Goal: Task Accomplishment & Management: Manage account settings

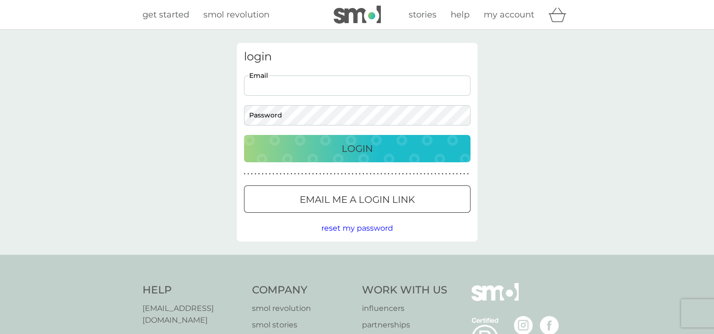
click at [292, 91] on input "Email" at bounding box center [357, 85] width 226 height 20
type input "[EMAIL_ADDRESS][DOMAIN_NAME]"
click at [244, 135] on button "Login" at bounding box center [357, 148] width 226 height 27
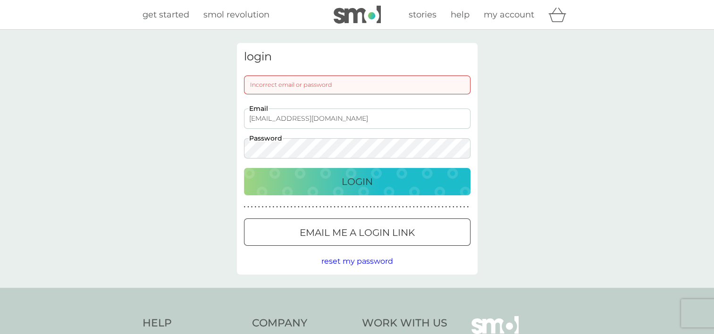
click at [244, 168] on button "Login" at bounding box center [357, 181] width 226 height 27
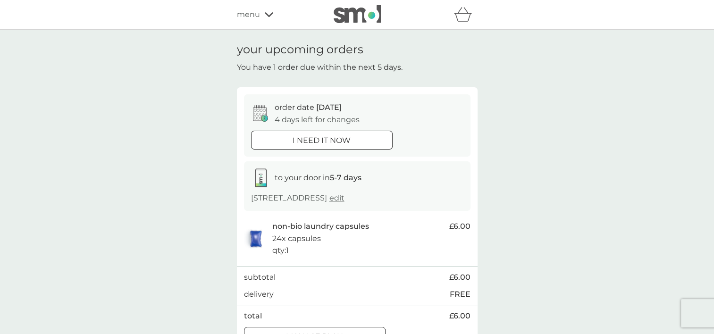
drag, startPoint x: 449, startPoint y: 196, endPoint x: 440, endPoint y: 199, distance: 9.8
click at [344, 196] on span "edit" at bounding box center [336, 197] width 15 height 9
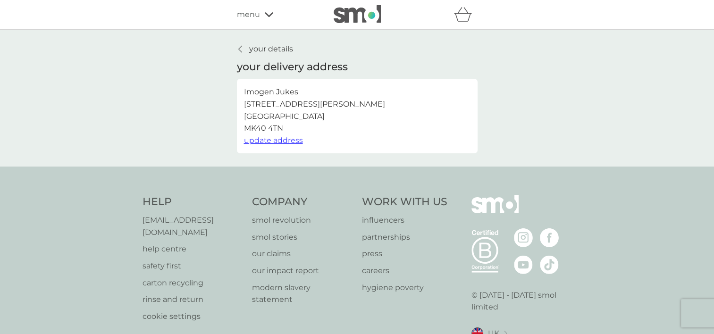
click at [279, 138] on span "update address" at bounding box center [273, 140] width 59 height 9
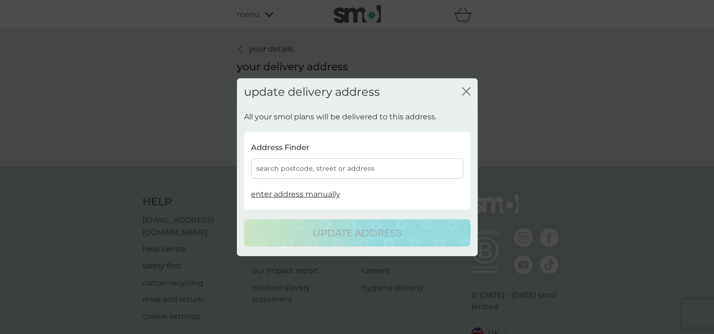
click at [297, 162] on div "search postcode, street or address" at bounding box center [357, 168] width 212 height 20
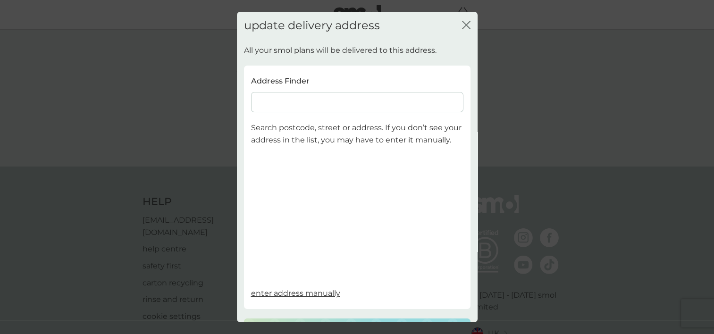
click at [294, 101] on input at bounding box center [357, 102] width 212 height 20
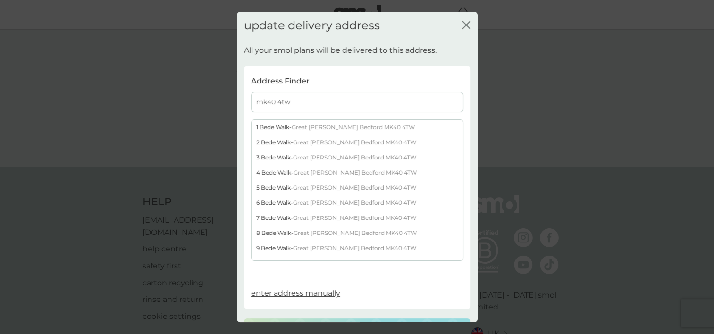
type input "mk40 4tw"
click at [273, 186] on div "5 Bede Walk - Great Denham Bedford MK40 4TW" at bounding box center [356, 187] width 211 height 15
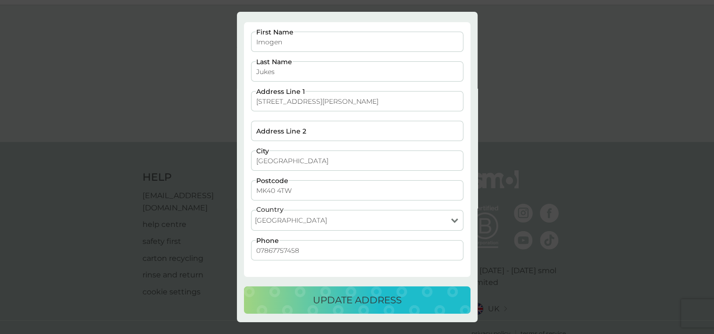
scroll to position [45, 0]
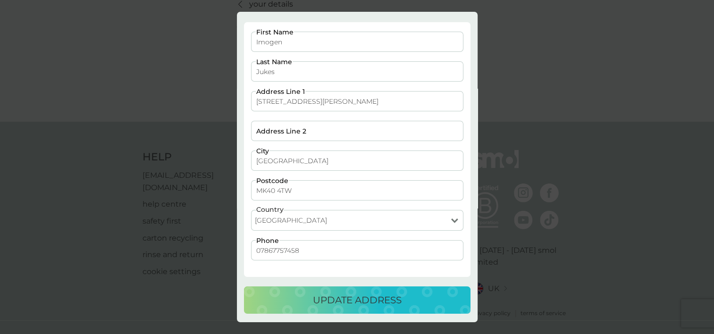
click at [356, 296] on p "update address" at bounding box center [357, 299] width 89 height 15
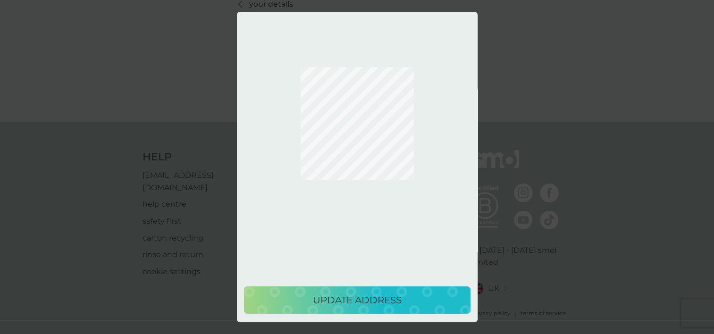
scroll to position [0, 0]
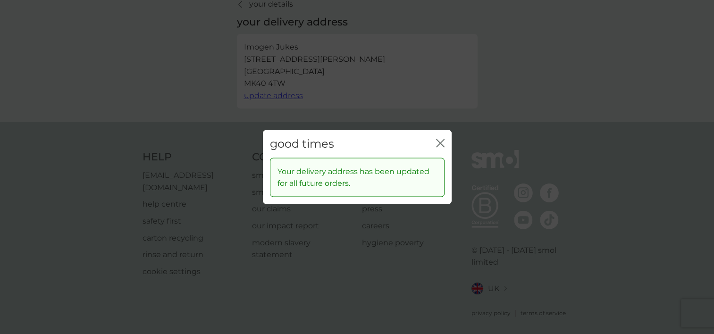
click at [438, 139] on icon "close" at bounding box center [440, 143] width 8 height 8
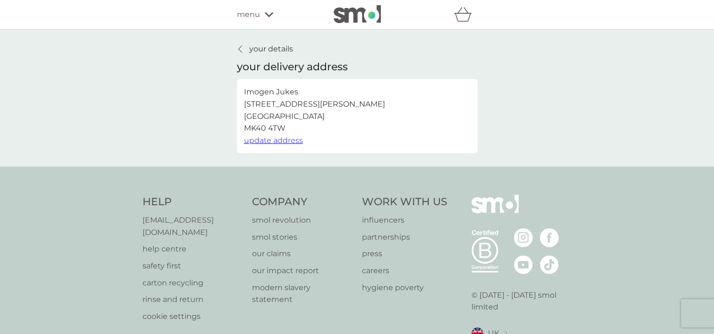
click at [276, 39] on div "your details your delivery address Imogen Jukes 5 Bede Walk, Great Denham Bedfo…" at bounding box center [357, 98] width 714 height 137
click at [280, 49] on p "your details" at bounding box center [271, 49] width 44 height 12
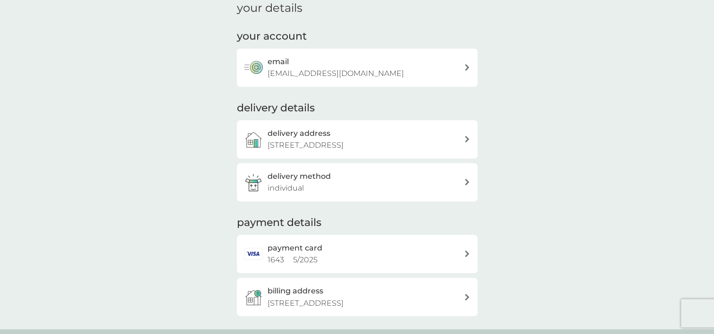
scroll to position [94, 0]
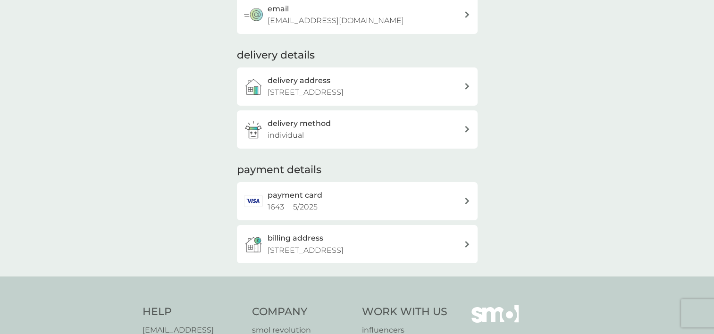
click at [343, 249] on p "93 Saxon Way, Great Denham, Bedford, MK40 4TN" at bounding box center [305, 250] width 76 height 12
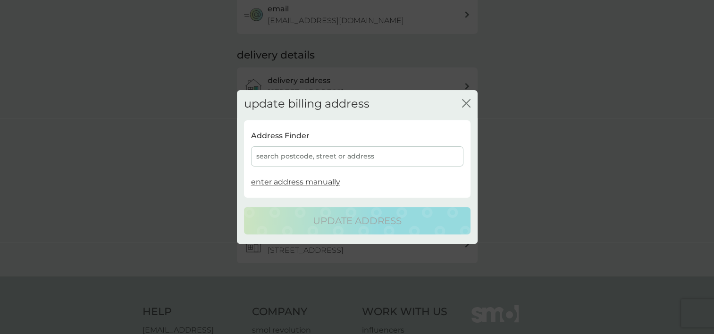
click at [330, 155] on div "search postcode, street or address" at bounding box center [357, 156] width 212 height 20
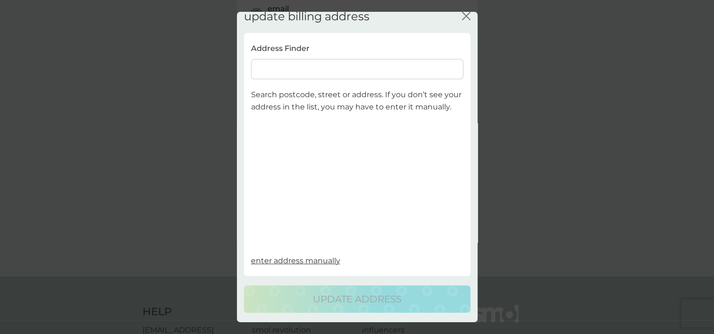
scroll to position [21, 0]
click at [332, 59] on input at bounding box center [357, 69] width 212 height 20
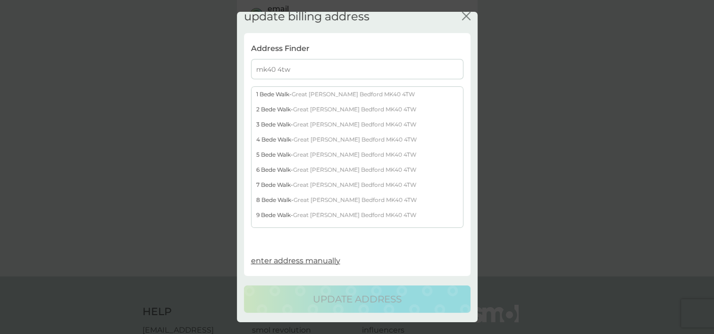
type input "mk40 4tw"
click at [313, 151] on span "Great Denham Bedford MK40 4TW" at bounding box center [354, 154] width 123 height 7
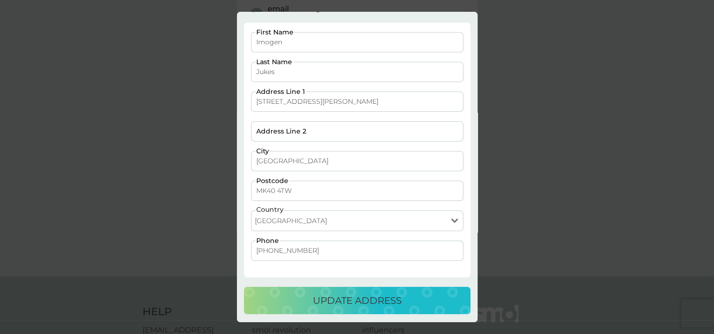
click at [353, 306] on p "update address" at bounding box center [357, 300] width 89 height 15
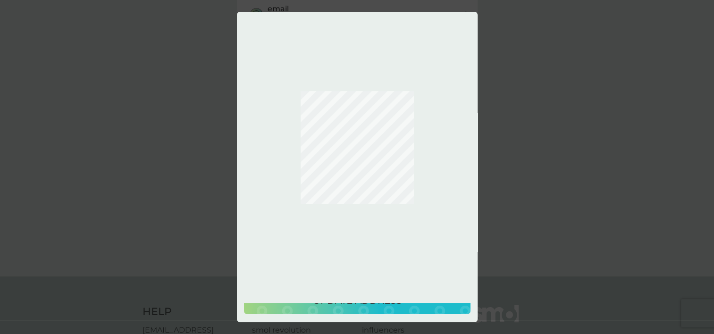
scroll to position [0, 0]
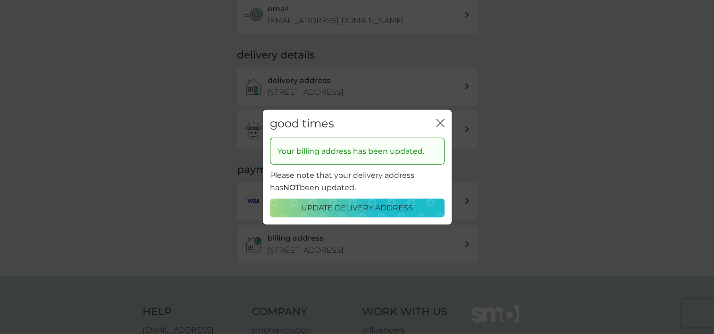
click at [448, 115] on div "good times close" at bounding box center [357, 124] width 189 height 28
click at [440, 124] on icon "close" at bounding box center [440, 123] width 8 height 8
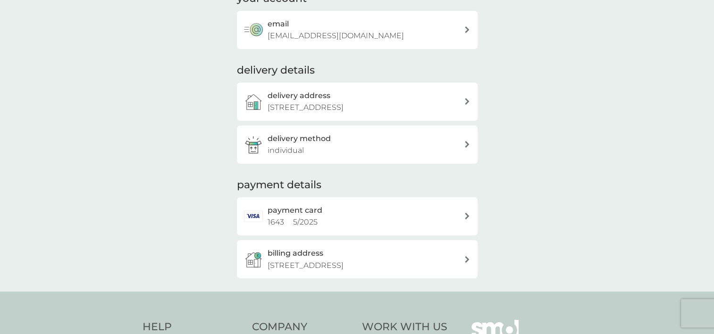
scroll to position [94, 0]
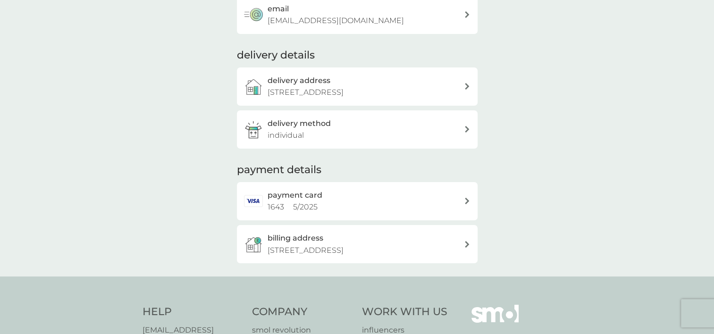
click at [383, 134] on div "delivery method individual" at bounding box center [365, 129] width 196 height 24
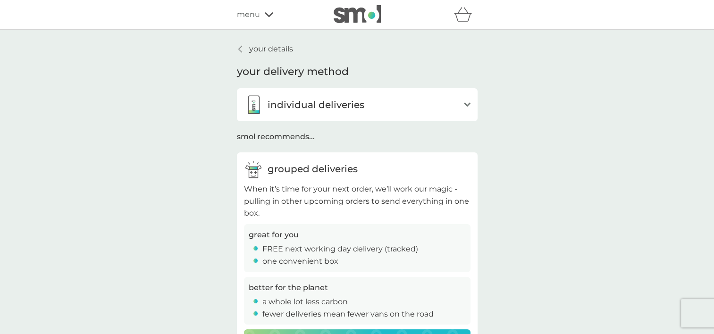
click at [270, 43] on p "your details" at bounding box center [271, 49] width 44 height 12
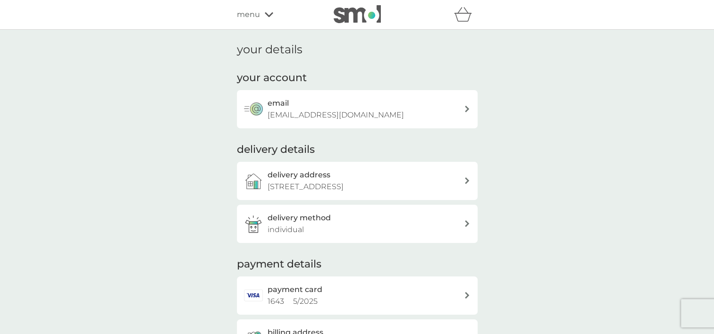
click at [268, 55] on h1 "your details" at bounding box center [270, 50] width 66 height 14
click at [355, 17] on img at bounding box center [357, 14] width 47 height 18
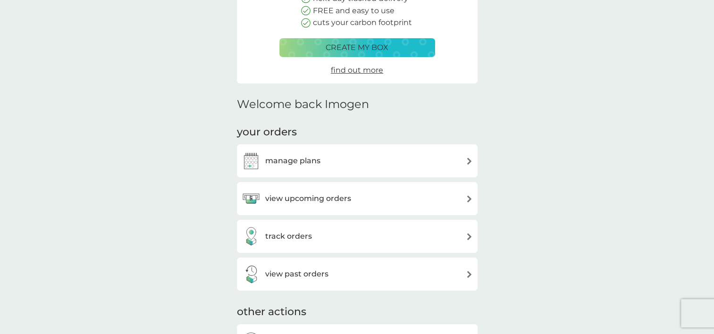
scroll to position [142, 0]
click at [384, 158] on div "manage plans" at bounding box center [357, 160] width 231 height 19
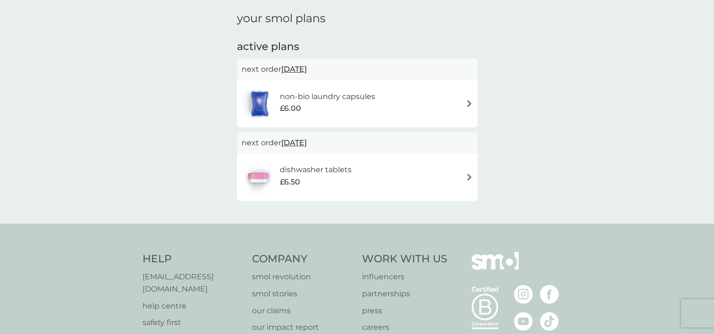
scroll to position [142, 0]
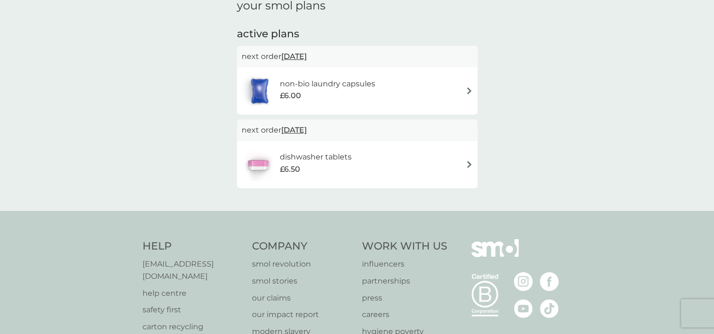
click at [318, 98] on div "£6.00" at bounding box center [327, 96] width 95 height 12
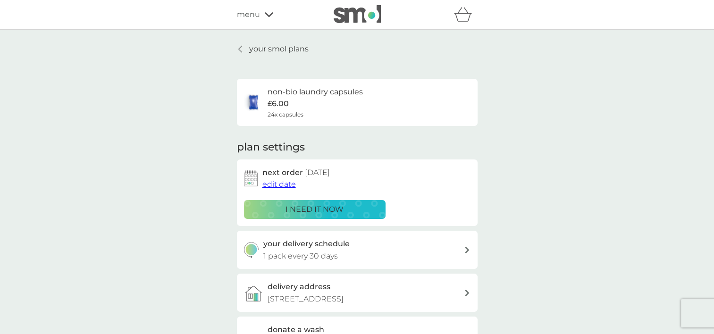
click at [290, 182] on span "edit date" at bounding box center [278, 184] width 33 height 9
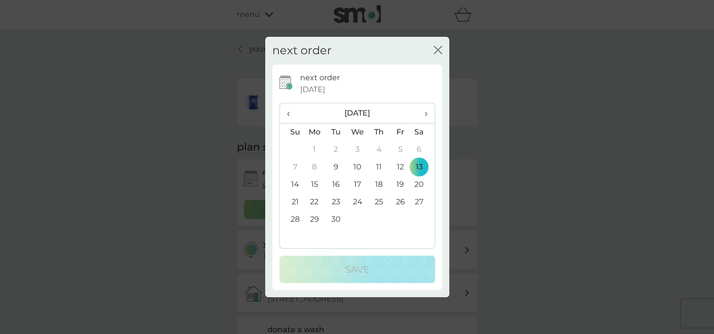
click at [438, 55] on div "next order close" at bounding box center [357, 51] width 184 height 28
click at [437, 56] on button "close" at bounding box center [438, 51] width 8 height 10
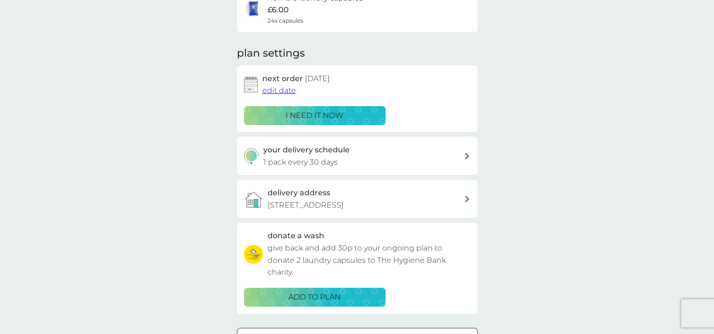
scroll to position [94, 0]
click at [360, 156] on div "your delivery schedule 1 pack every 30 days" at bounding box center [363, 155] width 200 height 24
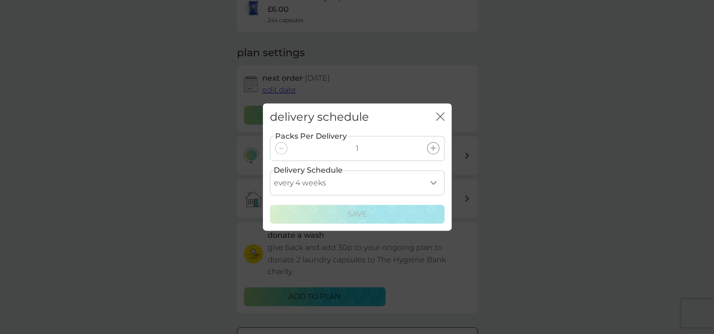
click at [417, 180] on select "every 1 week every 2 weeks every 3 weeks every 4 weeks every 5 weeks every 6 we…" at bounding box center [357, 182] width 175 height 25
select select "35"
click at [270, 170] on select "every 1 week every 2 weeks every 3 weeks every 4 weeks every 5 weeks every 6 we…" at bounding box center [357, 182] width 175 height 25
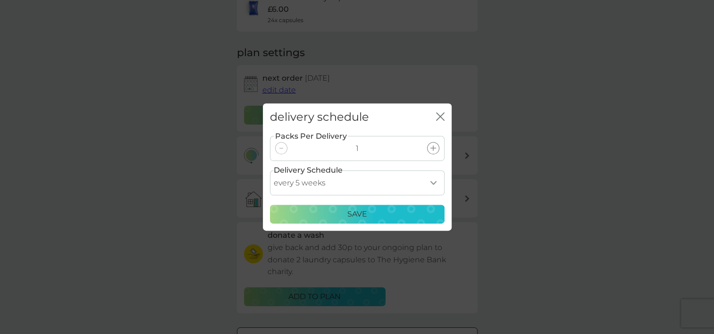
click at [375, 218] on div "Save" at bounding box center [357, 214] width 162 height 12
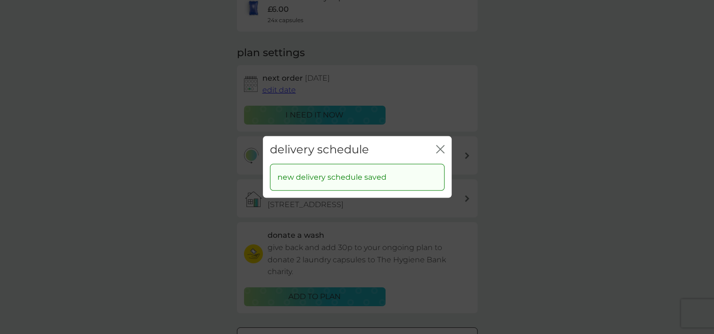
click at [521, 187] on div "delivery schedule close new delivery schedule saved" at bounding box center [357, 167] width 714 height 334
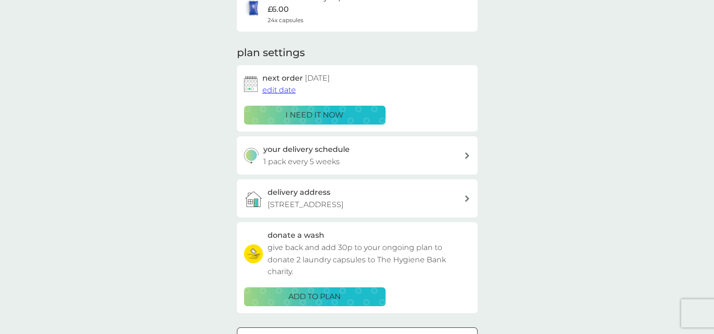
click at [307, 121] on p "i need it now" at bounding box center [314, 115] width 58 height 12
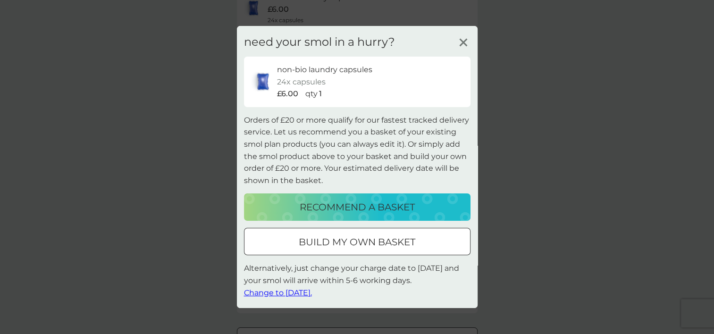
click at [470, 38] on div "need your smol in a hurry? non-bio laundry capsules 24x capsules £6.00 qty 1 Or…" at bounding box center [357, 167] width 241 height 282
click at [460, 43] on icon at bounding box center [463, 42] width 14 height 14
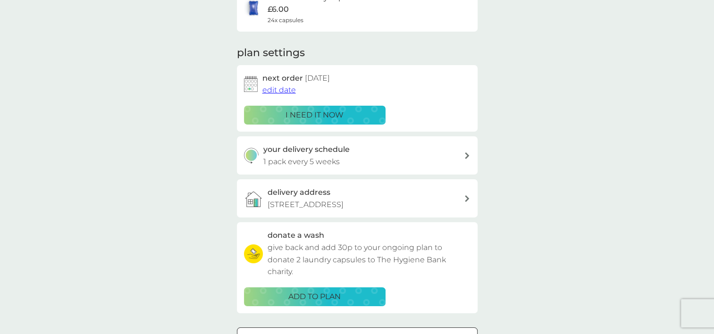
click at [266, 91] on span "edit date" at bounding box center [278, 89] width 33 height 9
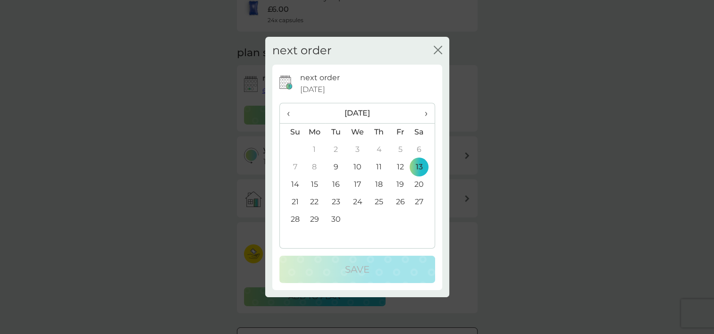
click at [417, 185] on td "20" at bounding box center [422, 184] width 24 height 17
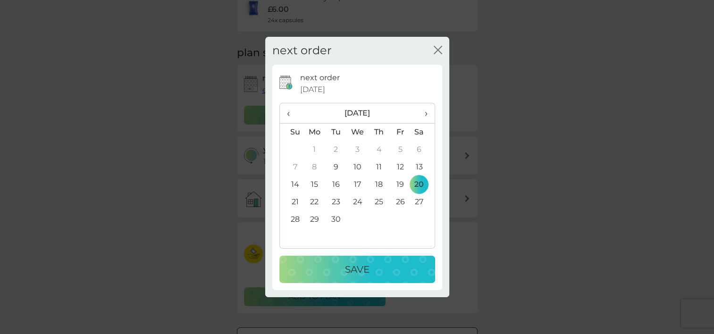
click at [389, 272] on div "Save" at bounding box center [357, 269] width 137 height 15
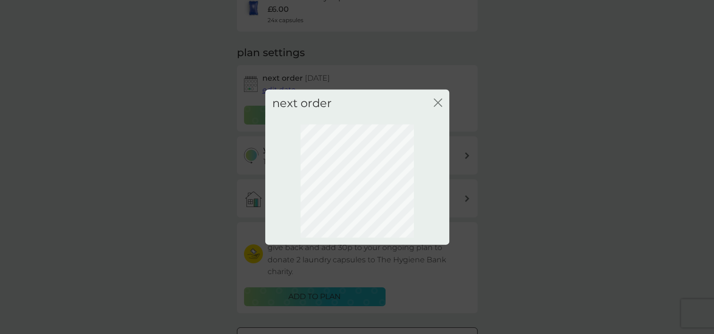
scroll to position [61, 0]
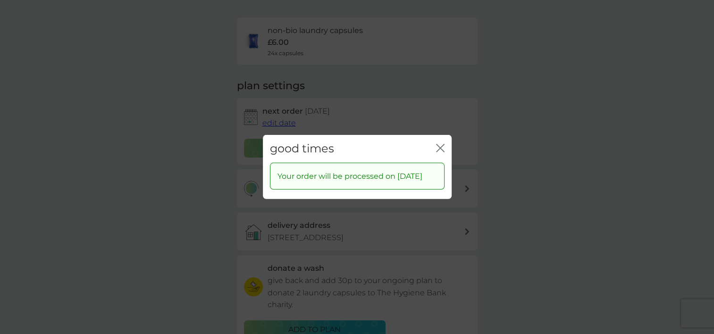
click at [442, 144] on icon "close" at bounding box center [440, 148] width 8 height 8
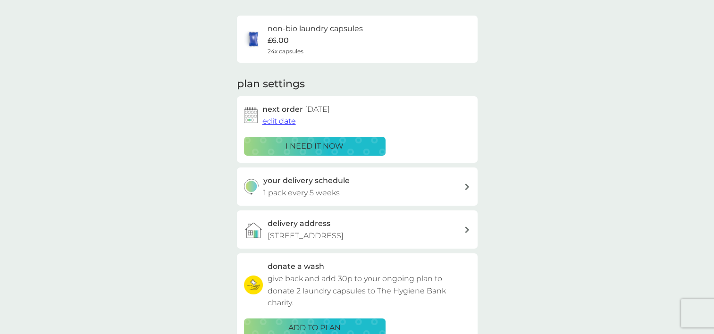
scroll to position [47, 0]
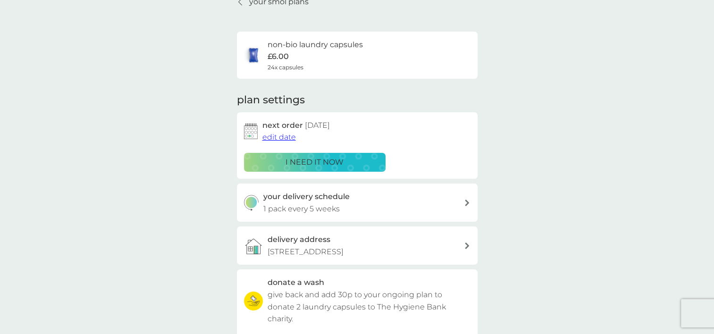
drag, startPoint x: 275, startPoint y: 4, endPoint x: 295, endPoint y: 13, distance: 21.3
click at [275, 4] on p "your smol plans" at bounding box center [278, 2] width 59 height 12
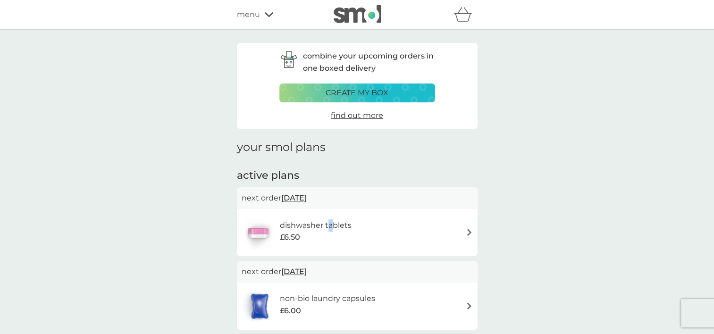
click at [330, 209] on div "dishwasher tablets £6.50" at bounding box center [357, 232] width 241 height 47
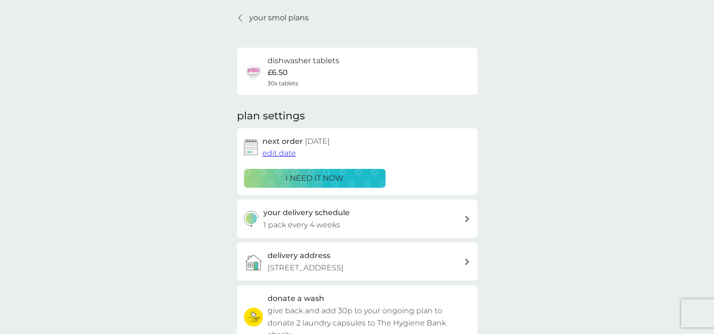
scroll to position [47, 0]
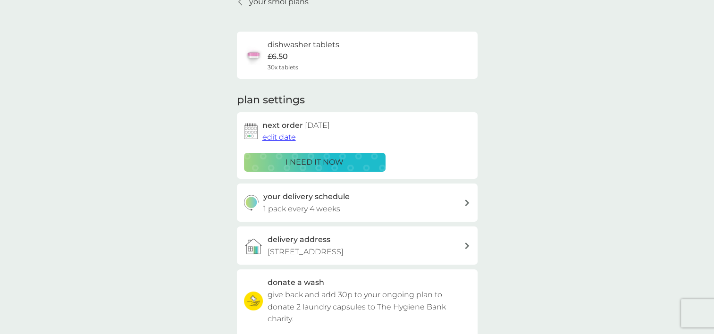
click at [368, 205] on div "your delivery schedule 1 pack every 4 weeks" at bounding box center [363, 203] width 200 height 24
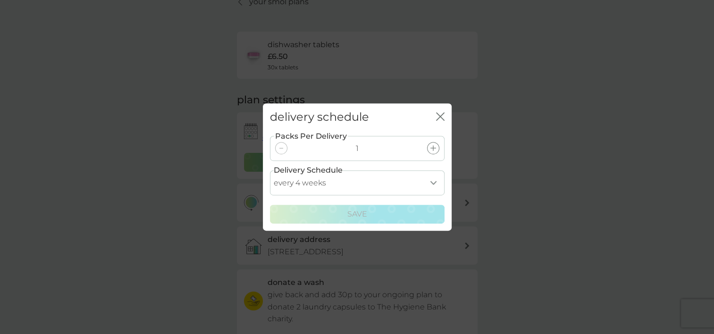
click at [430, 179] on select "every 1 week every 2 weeks every 3 weeks every 4 weeks every 5 weeks every 6 we…" at bounding box center [357, 182] width 175 height 25
select select "35"
click at [270, 170] on select "every 1 week every 2 weeks every 3 weeks every 4 weeks every 5 weeks every 6 we…" at bounding box center [357, 182] width 175 height 25
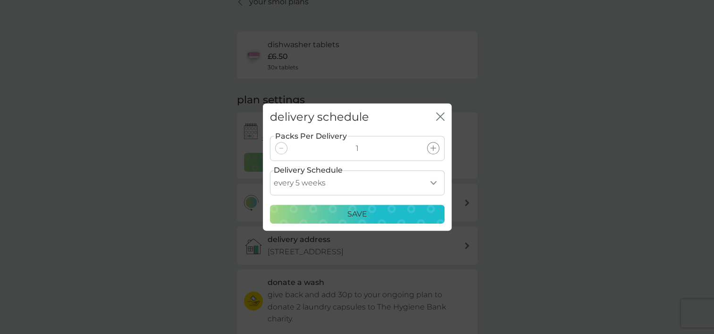
click at [400, 213] on div "Save" at bounding box center [357, 214] width 162 height 12
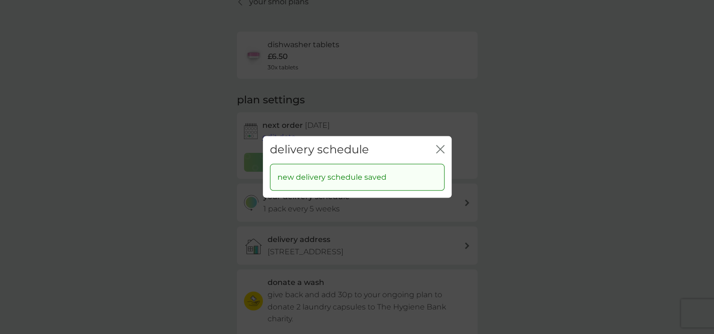
click at [438, 145] on icon "close" at bounding box center [440, 149] width 8 height 8
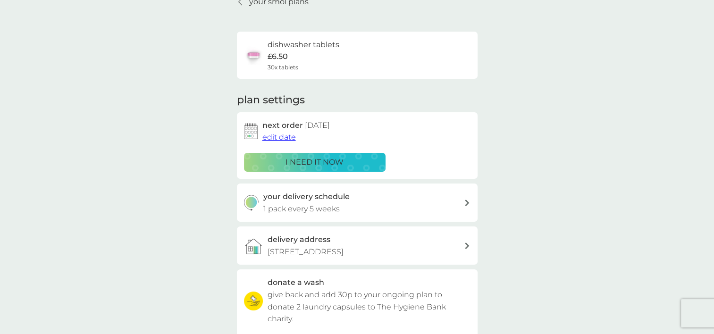
click at [284, 138] on span "edit date" at bounding box center [278, 137] width 33 height 9
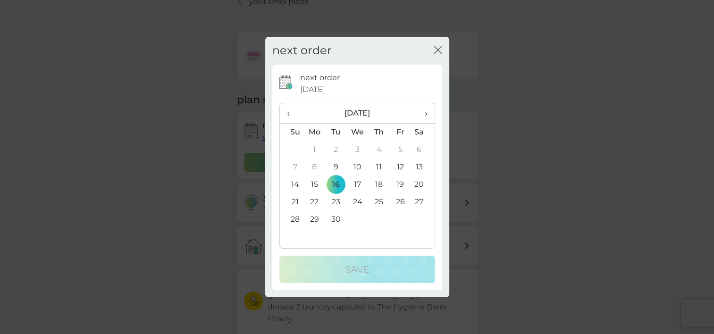
click at [334, 198] on td "23" at bounding box center [335, 201] width 21 height 17
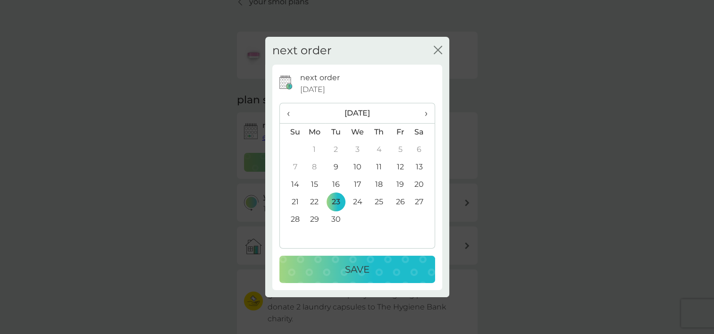
click at [379, 282] on button "Save" at bounding box center [357, 269] width 156 height 27
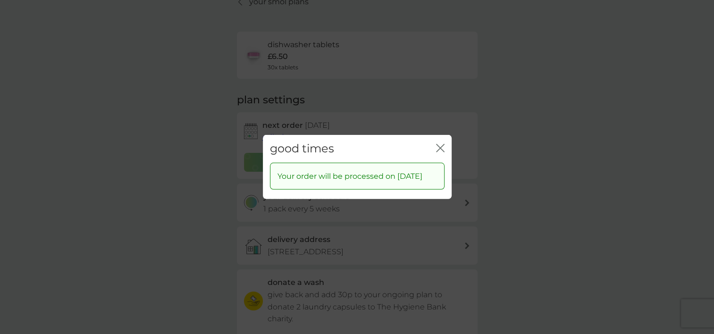
click at [444, 140] on div "good times close" at bounding box center [357, 149] width 189 height 28
click at [438, 144] on icon "close" at bounding box center [440, 148] width 8 height 8
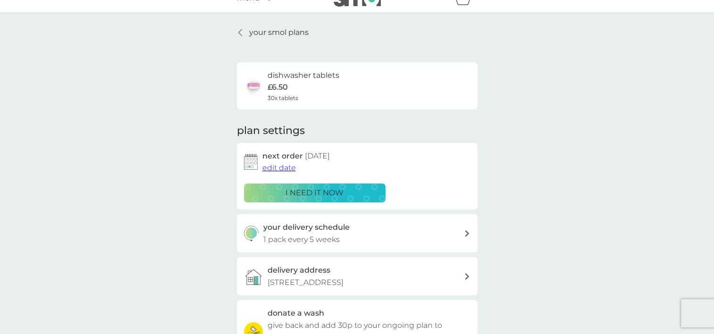
scroll to position [0, 0]
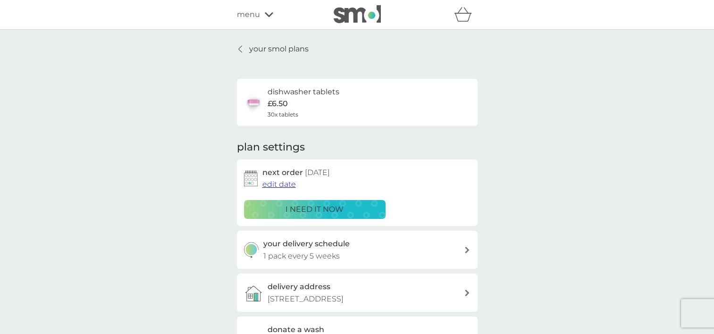
click at [272, 48] on p "your smol plans" at bounding box center [278, 49] width 59 height 12
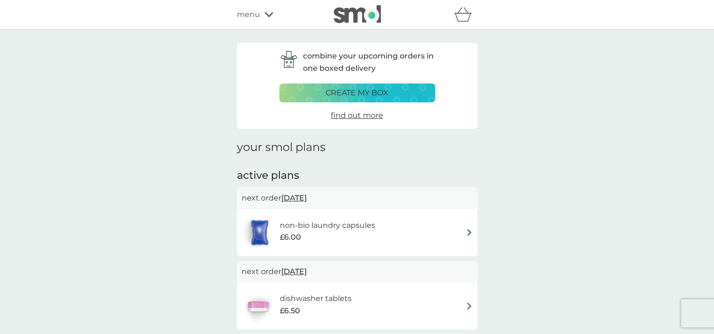
click at [269, 18] on div "menu" at bounding box center [277, 14] width 80 height 12
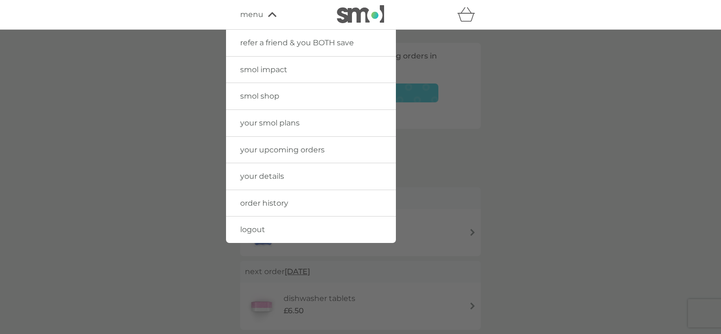
click at [265, 178] on span "your details" at bounding box center [262, 176] width 44 height 9
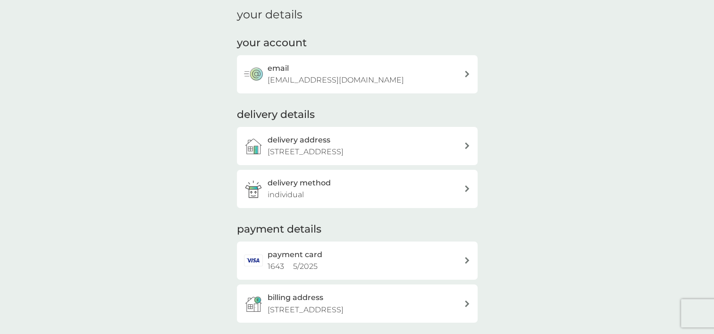
scroll to position [142, 0]
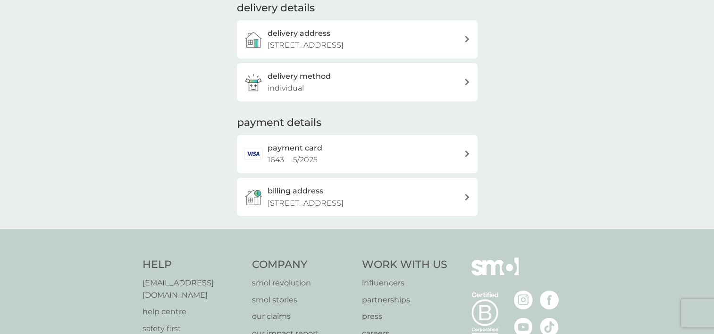
click at [329, 164] on div "payment card 1643 5 / 2025" at bounding box center [365, 154] width 196 height 24
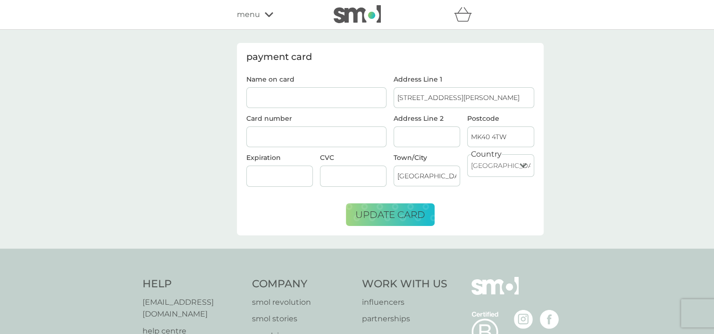
click at [339, 102] on input "Name on card" at bounding box center [316, 97] width 141 height 21
type input "Imogen Jukes"
click at [425, 142] on input "Address Line 2" at bounding box center [426, 136] width 67 height 21
click at [297, 166] on div at bounding box center [279, 176] width 67 height 21
click at [343, 180] on div at bounding box center [353, 176] width 67 height 21
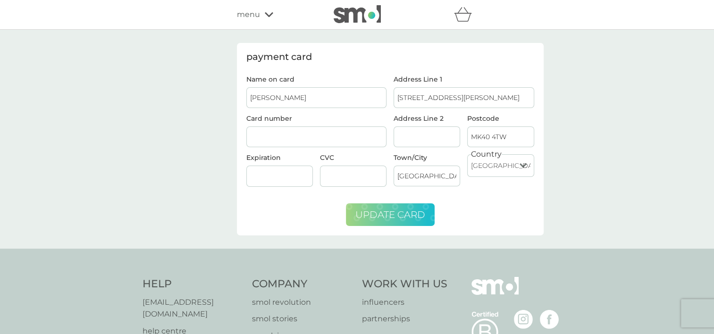
click at [395, 217] on span "update card" at bounding box center [390, 214] width 70 height 11
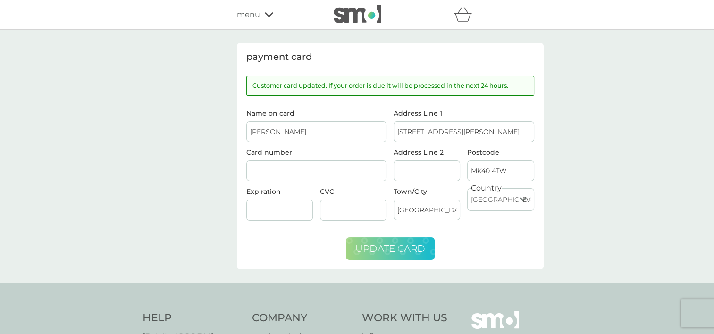
click at [495, 236] on form "Name on card Imogen Jukes Card number Expiration CVC Address Line 1 5 Bede Walk…" at bounding box center [390, 185] width 288 height 150
click at [410, 247] on span "update card" at bounding box center [390, 248] width 70 height 11
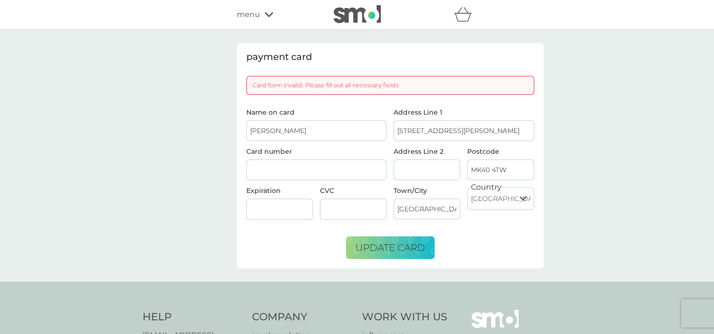
click at [326, 14] on div at bounding box center [357, 14] width 80 height 19
click at [269, 12] on icon at bounding box center [269, 15] width 8 height 6
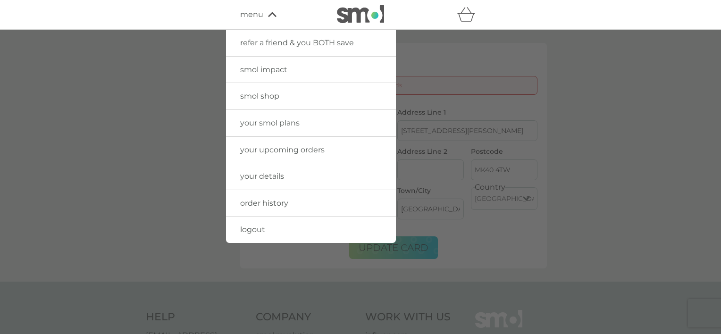
drag, startPoint x: 278, startPoint y: 175, endPoint x: 431, endPoint y: 198, distance: 154.4
click at [278, 175] on span "your details" at bounding box center [262, 176] width 44 height 9
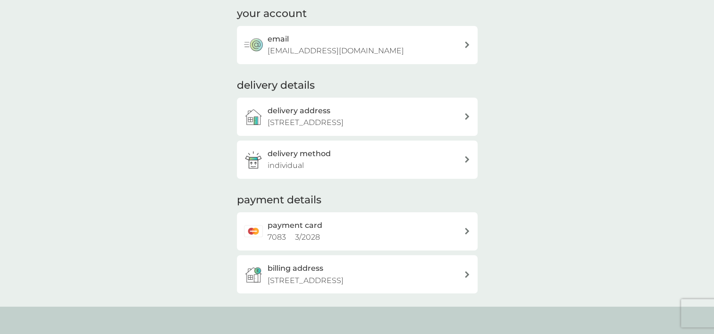
scroll to position [142, 0]
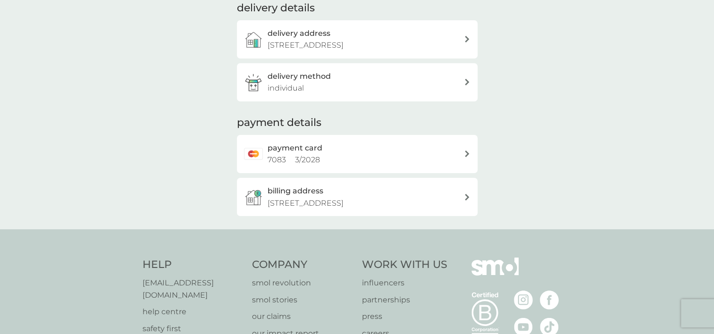
click at [172, 158] on div "your details your account email hollowayjukes@gmail.com delivery details delive…" at bounding box center [357, 58] width 714 height 341
